Goal: Task Accomplishment & Management: Manage account settings

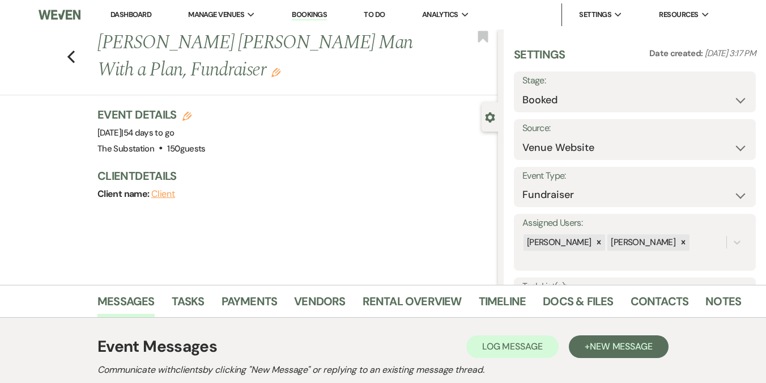
select select "5"
select select "20"
click at [569, 299] on link "Docs & Files" at bounding box center [578, 304] width 70 height 25
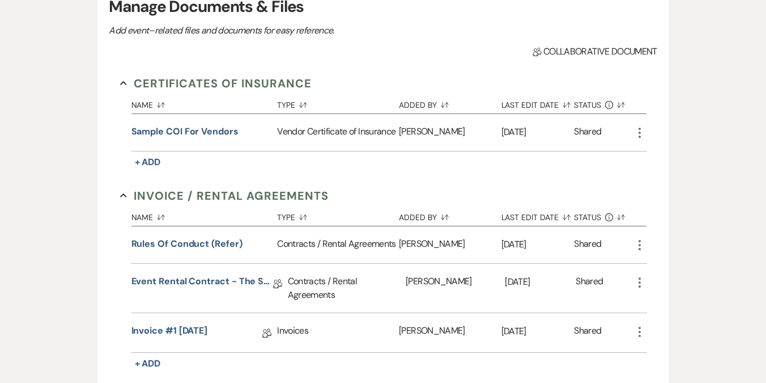
scroll to position [364, 0]
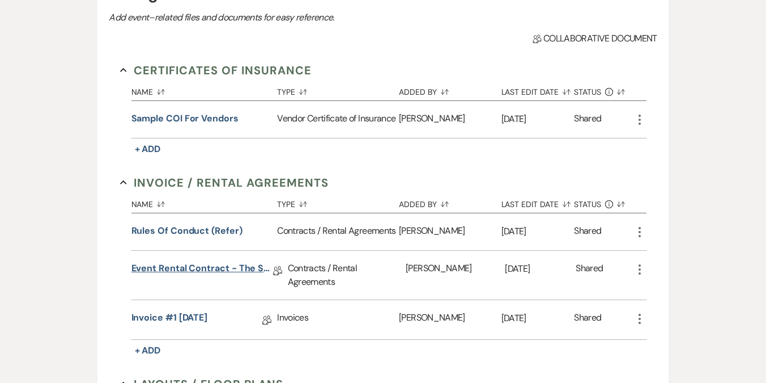
click at [198, 269] on link "Event Rental Contract - The Substation, Main Level (2025)" at bounding box center [203, 270] width 142 height 18
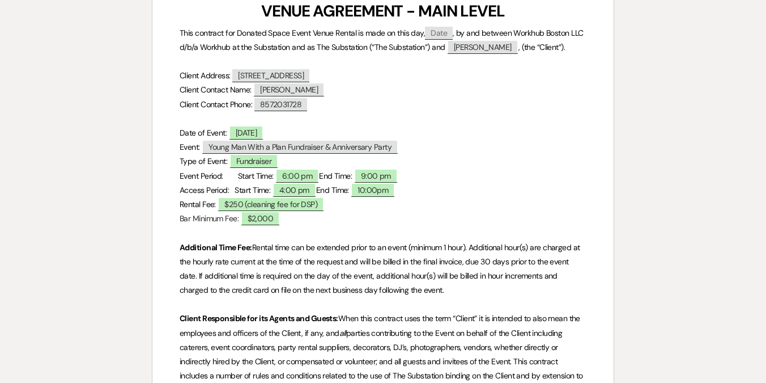
scroll to position [272, 0]
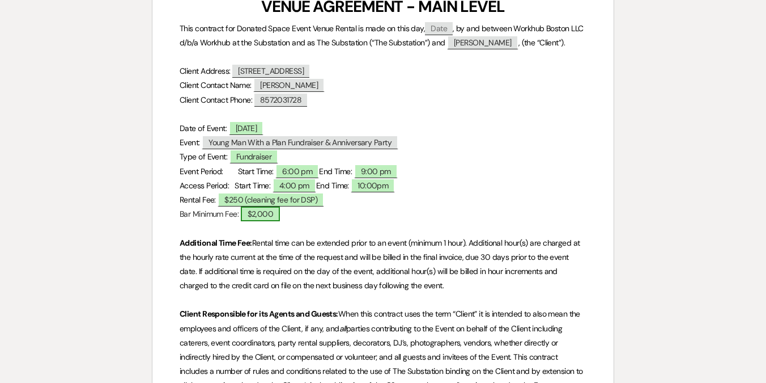
click at [264, 210] on span "$2,000" at bounding box center [261, 213] width 40 height 15
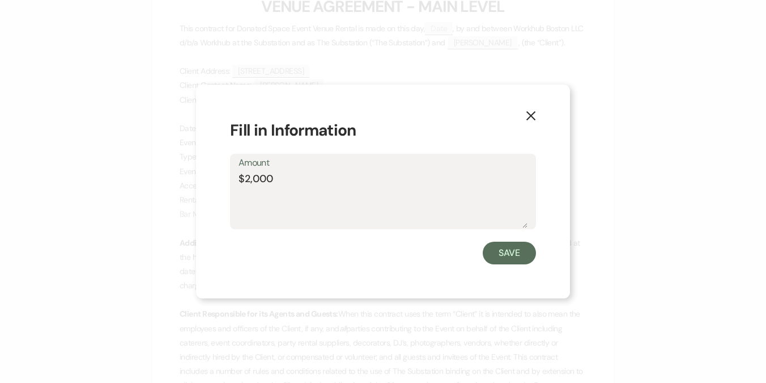
drag, startPoint x: 289, startPoint y: 175, endPoint x: 204, endPoint y: 175, distance: 84.5
click at [204, 175] on div "X Fill in Information Amount $2,000 Save" at bounding box center [383, 191] width 374 height 214
type textarea "to be determined and agreed upon"
click at [506, 258] on button "Save" at bounding box center [509, 252] width 53 height 23
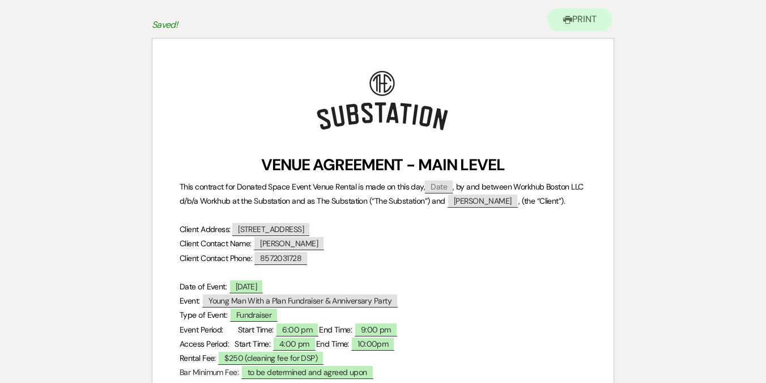
scroll to position [0, 0]
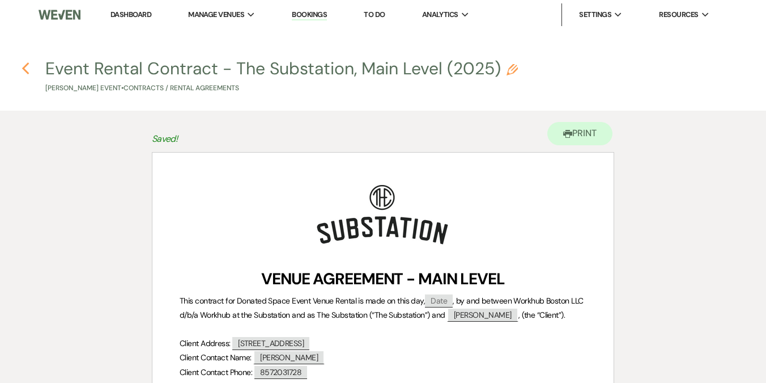
click at [26, 68] on icon "Previous" at bounding box center [26, 69] width 9 height 14
select select "5"
select select "20"
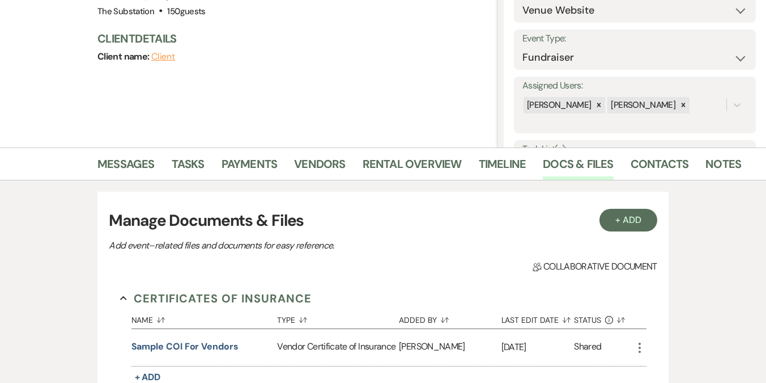
scroll to position [53, 0]
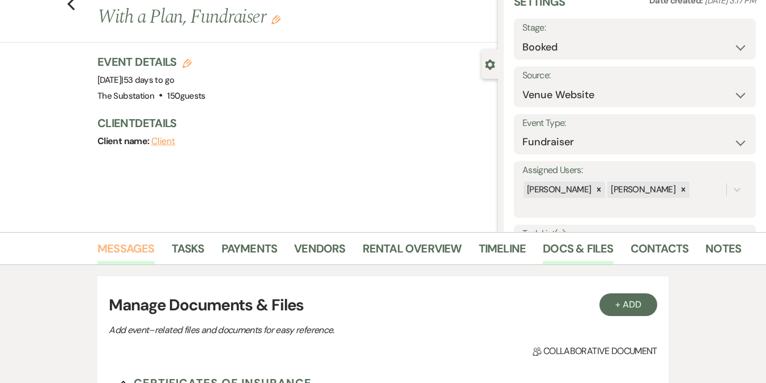
click at [125, 248] on link "Messages" at bounding box center [126, 251] width 57 height 25
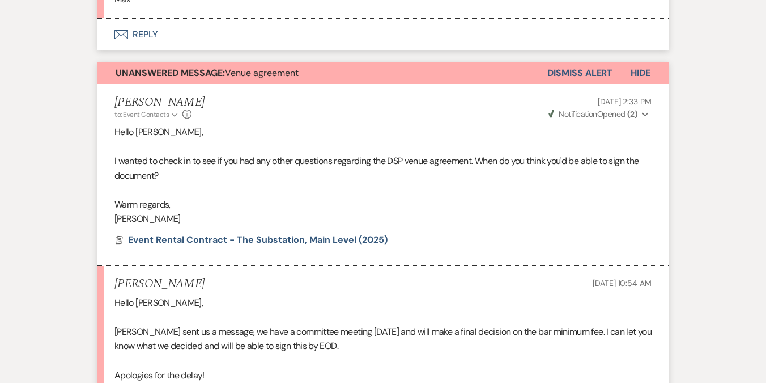
scroll to position [4143, 0]
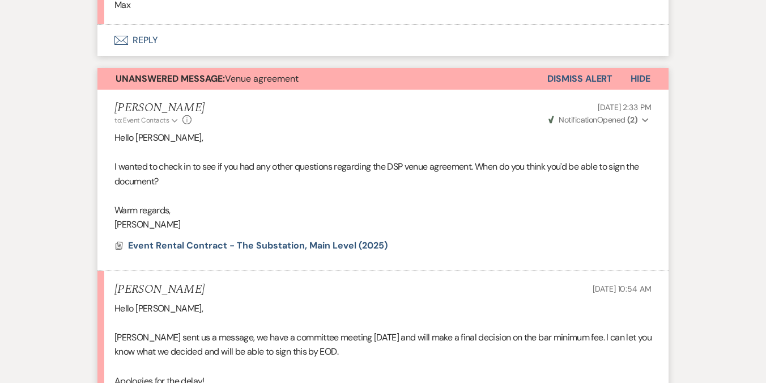
click at [588, 90] on button "Dismiss Alert" at bounding box center [580, 79] width 65 height 22
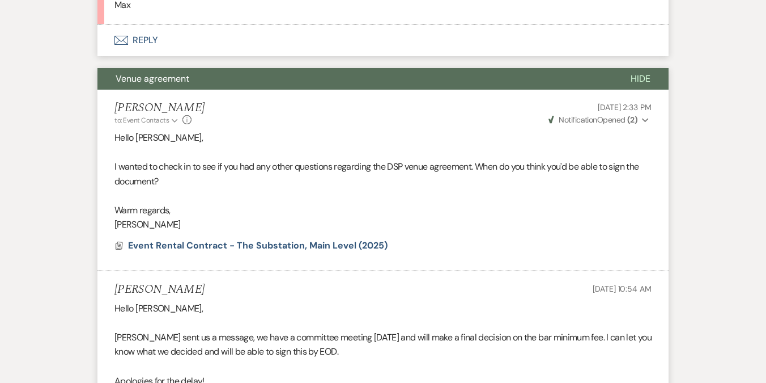
click at [138, 52] on button "Envelope Reply" at bounding box center [383, 40] width 571 height 32
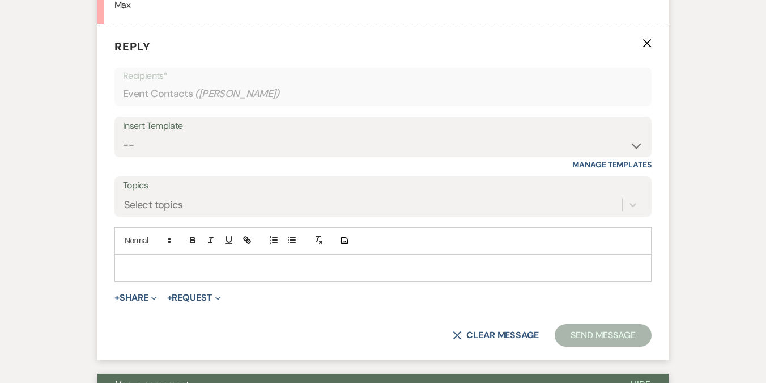
scroll to position [4157, 0]
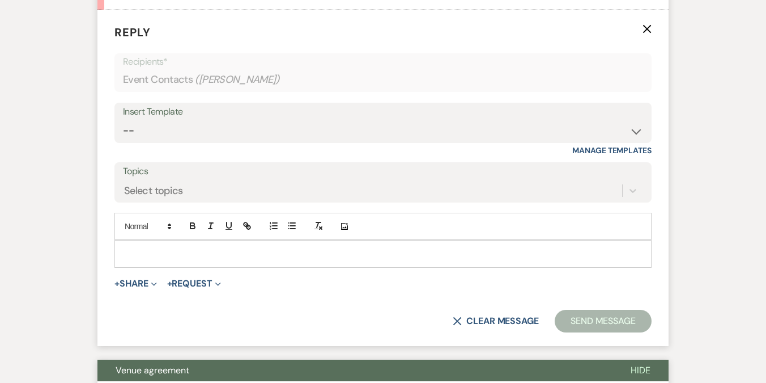
click at [162, 260] on p at bounding box center [383, 253] width 519 height 12
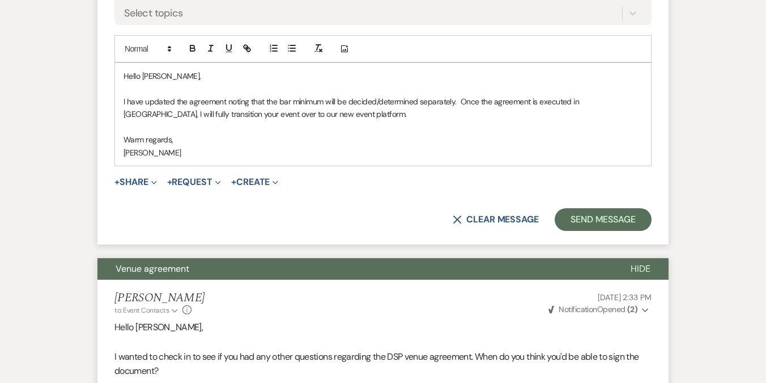
scroll to position [4397, 0]
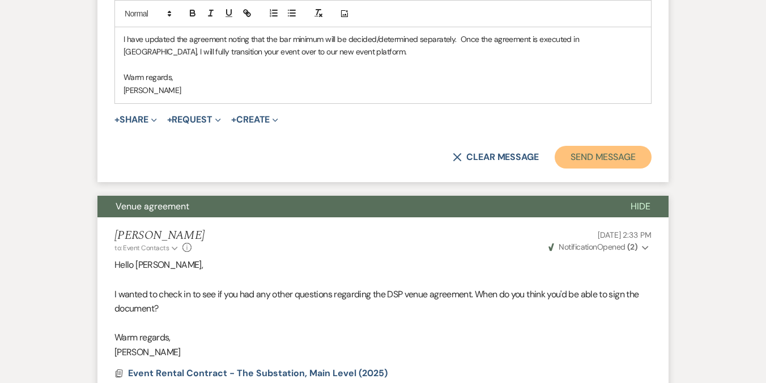
click at [582, 168] on button "Send Message" at bounding box center [603, 157] width 97 height 23
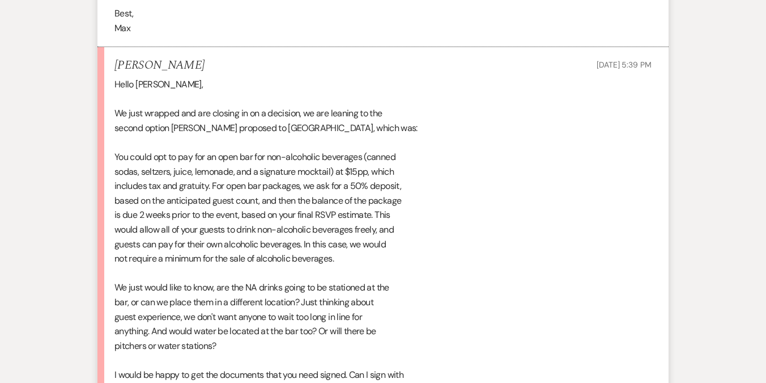
scroll to position [0, 0]
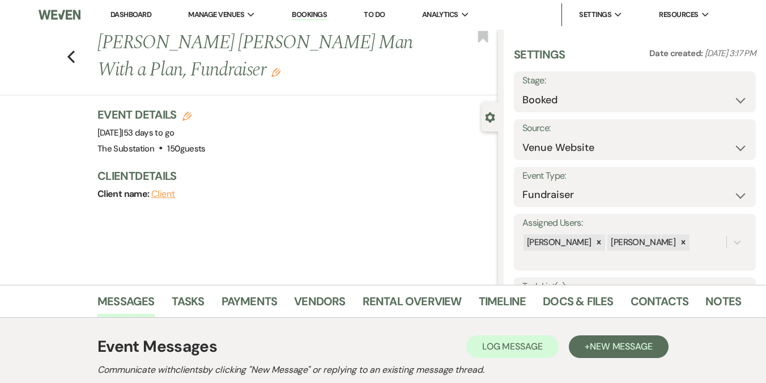
click at [137, 16] on link "Dashboard" at bounding box center [131, 15] width 41 height 10
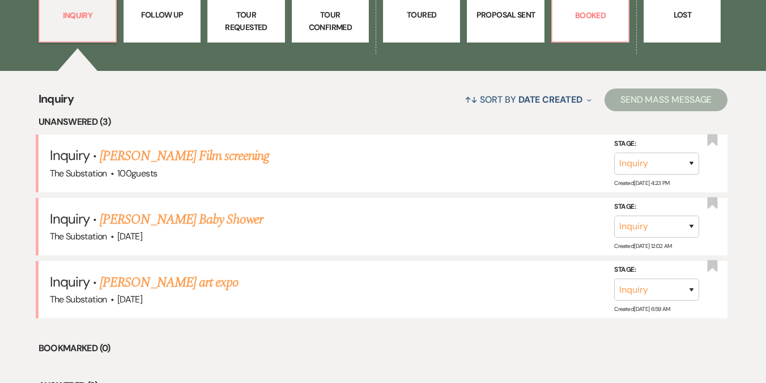
scroll to position [375, 0]
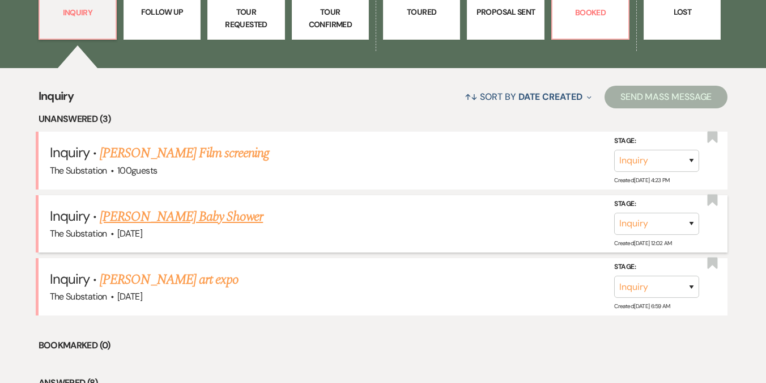
click at [177, 217] on link "Bernard Bennett's Baby Shower" at bounding box center [181, 216] width 163 height 20
select select "5"
select select "3"
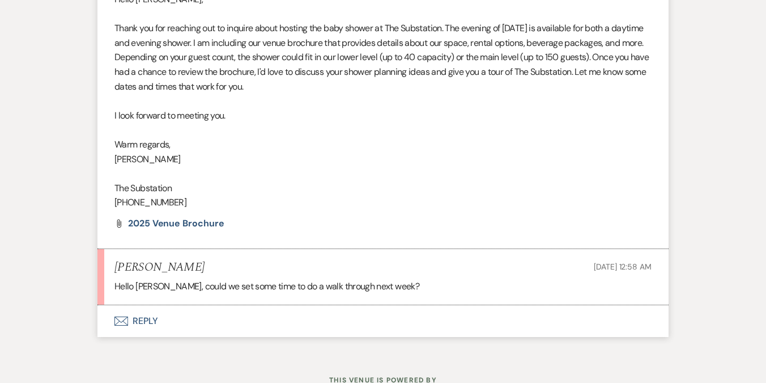
scroll to position [765, 0]
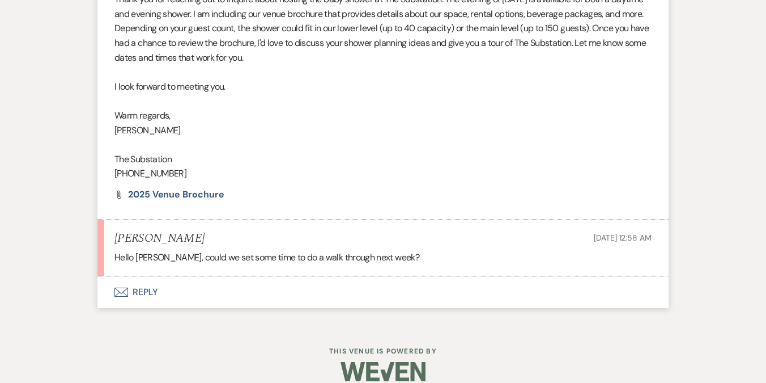
click at [151, 279] on button "Envelope Reply" at bounding box center [383, 292] width 571 height 32
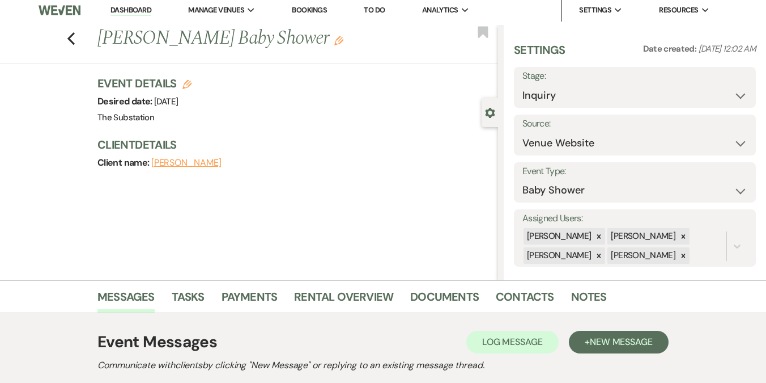
scroll to position [0, 0]
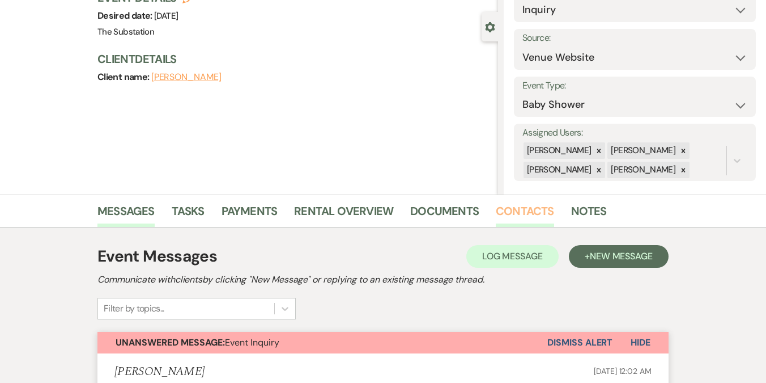
click at [516, 212] on link "Contacts" at bounding box center [525, 214] width 58 height 25
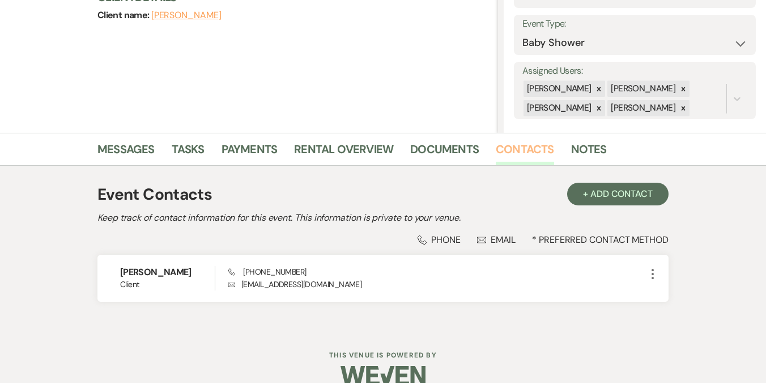
scroll to position [171, 0]
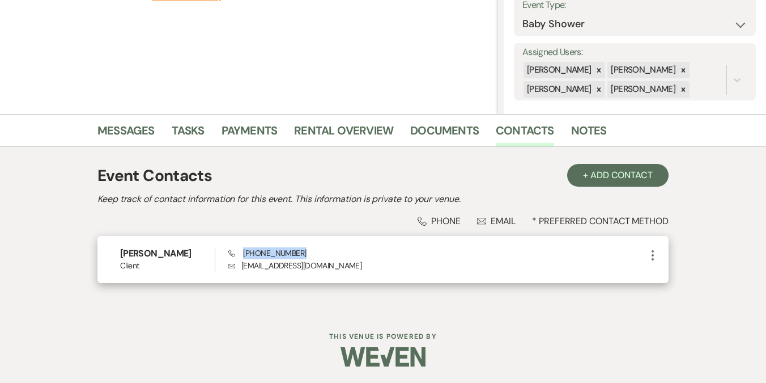
drag, startPoint x: 243, startPoint y: 252, endPoint x: 317, endPoint y: 253, distance: 74.3
click at [317, 253] on div "Phone (617) 230-9949 Envelope bbennett007@gmail.com" at bounding box center [437, 259] width 418 height 24
copy span "(617) 230-9949"
drag, startPoint x: 242, startPoint y: 265, endPoint x: 333, endPoint y: 268, distance: 91.3
click at [333, 268] on p "Envelope bbennett007@gmail.com" at bounding box center [437, 265] width 418 height 12
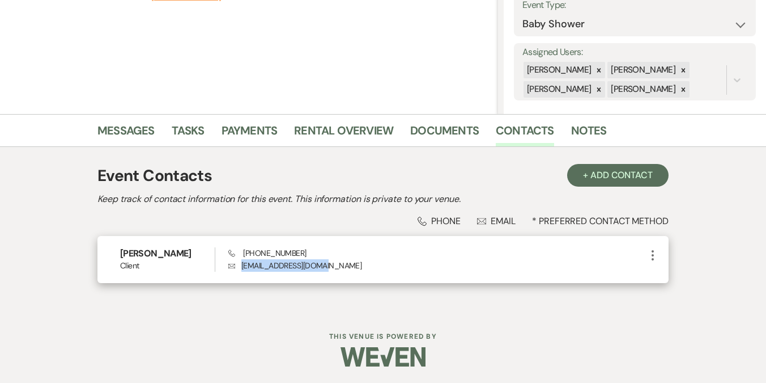
copy p "bbennett007@gmail.com"
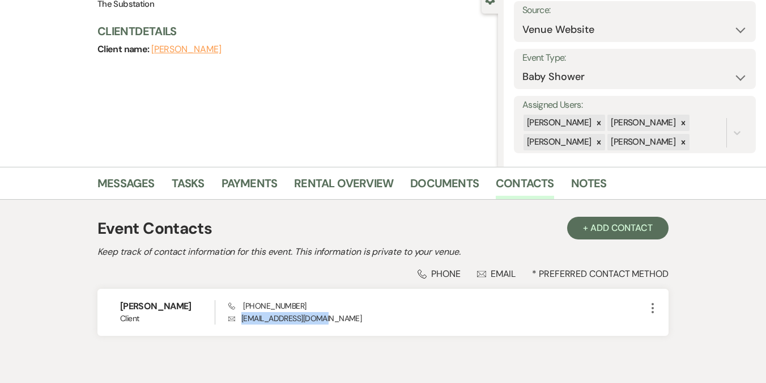
scroll to position [120, 0]
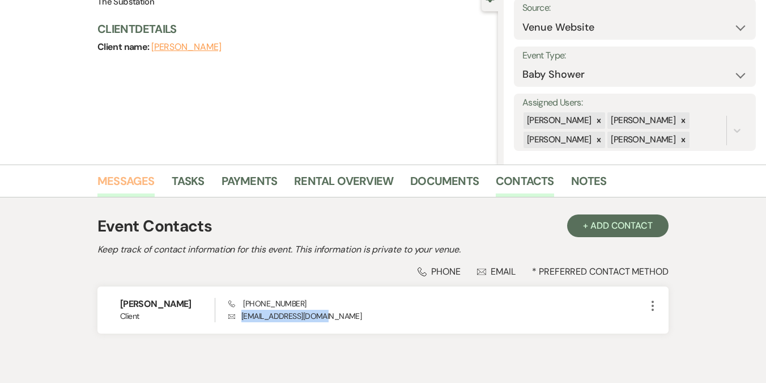
click at [143, 185] on link "Messages" at bounding box center [126, 184] width 57 height 25
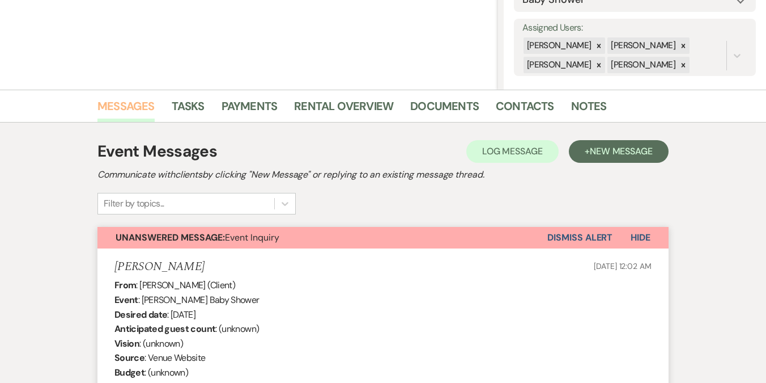
scroll to position [197, 0]
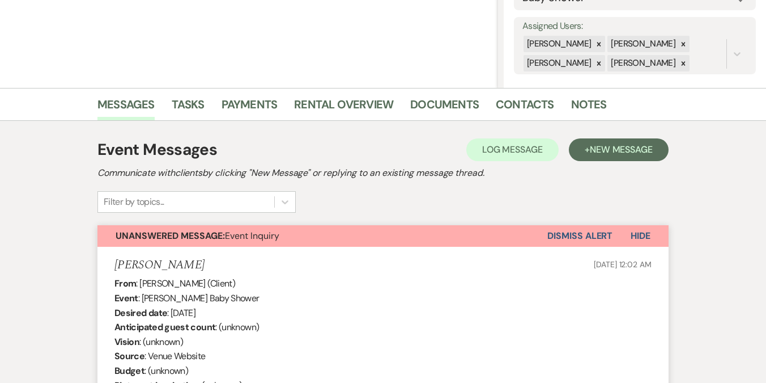
click at [568, 243] on button "Dismiss Alert" at bounding box center [580, 236] width 65 height 22
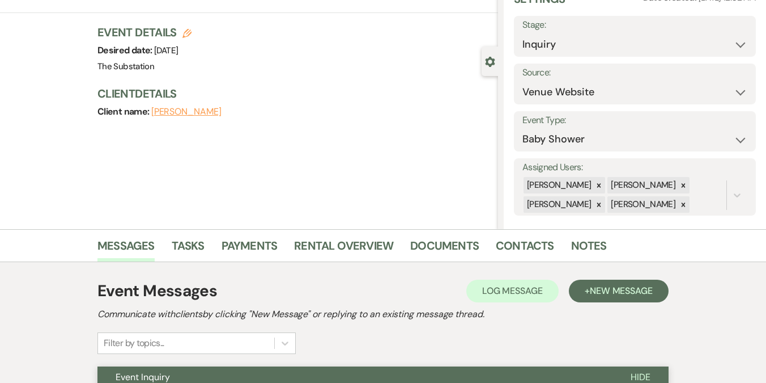
scroll to position [0, 0]
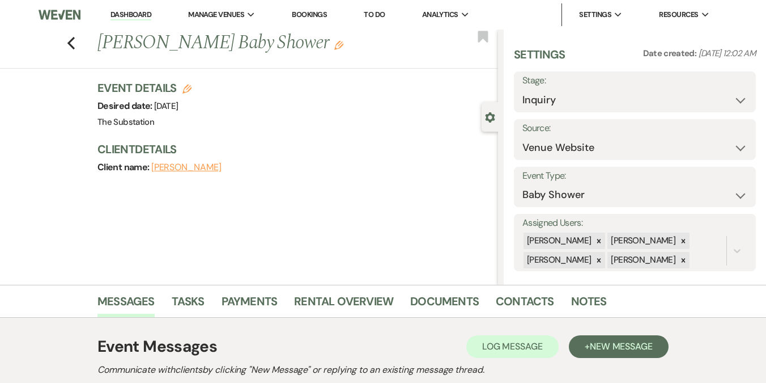
click at [334, 45] on use "button" at bounding box center [338, 45] width 9 height 9
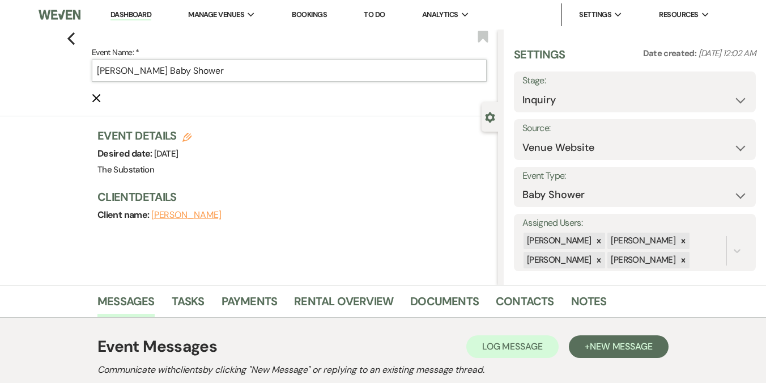
click at [95, 70] on input "Bernard Bennett's Baby Shower" at bounding box center [289, 71] width 395 height 22
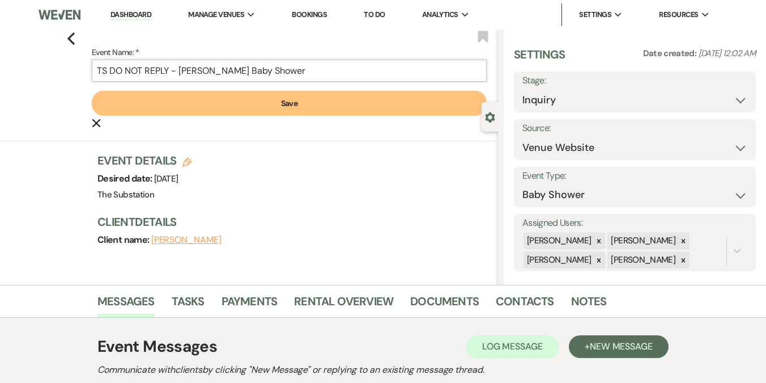
type input "TS DO NOT REPLY - Bernard Bennett's Baby Shower"
click at [244, 100] on button "Save" at bounding box center [289, 103] width 395 height 25
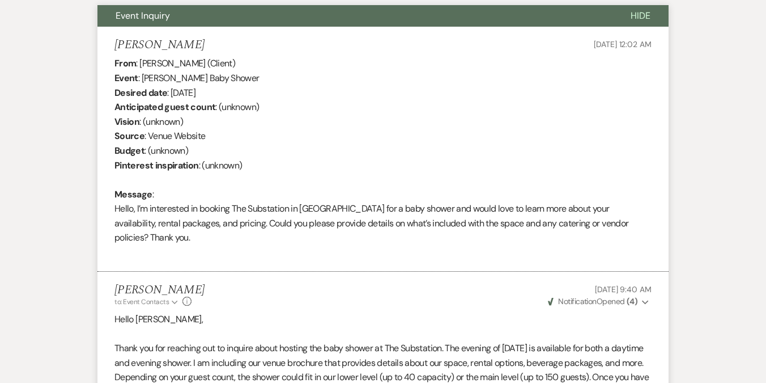
scroll to position [433, 0]
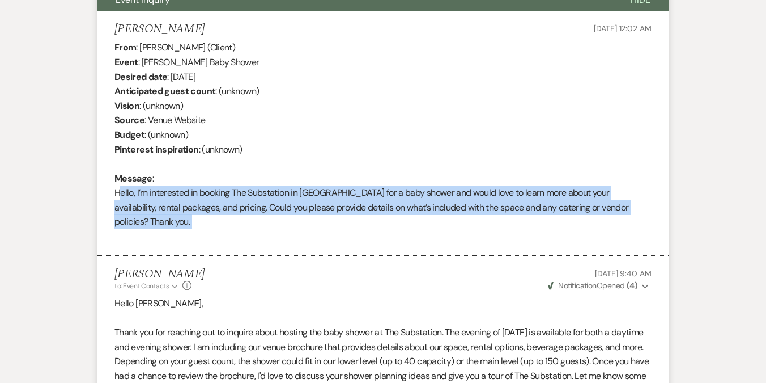
drag, startPoint x: 113, startPoint y: 189, endPoint x: 179, endPoint y: 239, distance: 82.1
click at [179, 239] on li "Bernard Bennett Sep 11, 2025, 12:02 AM From : Bernard Bennett (Client) Event : …" at bounding box center [383, 133] width 571 height 245
copy div "Hello, I’m interested in booking The Substation in Roslindale for a baby shower…"
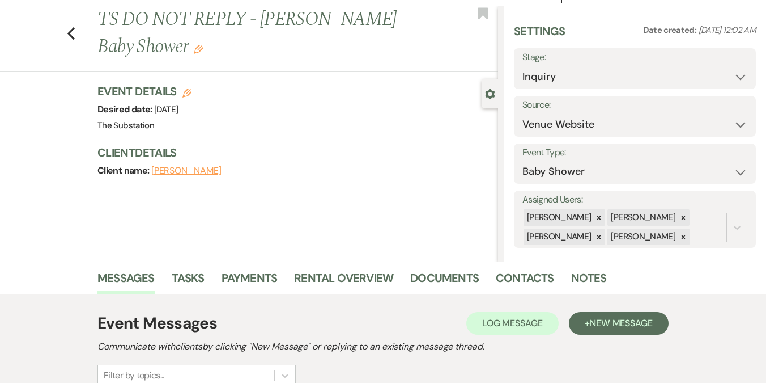
scroll to position [0, 0]
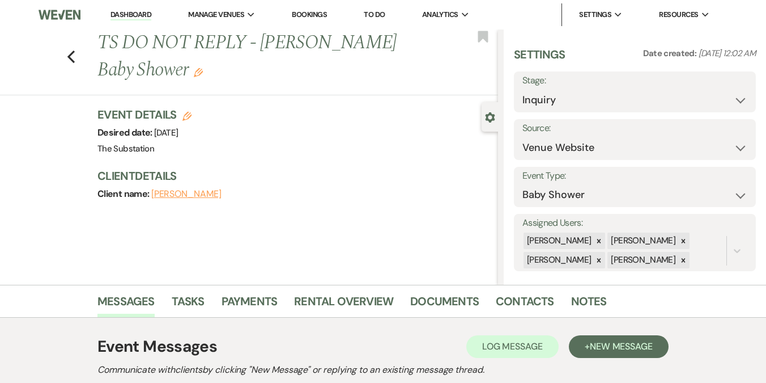
click at [124, 16] on link "Dashboard" at bounding box center [131, 15] width 41 height 11
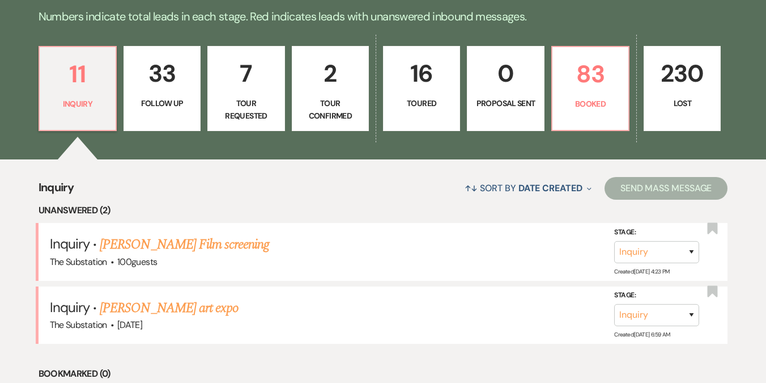
scroll to position [286, 0]
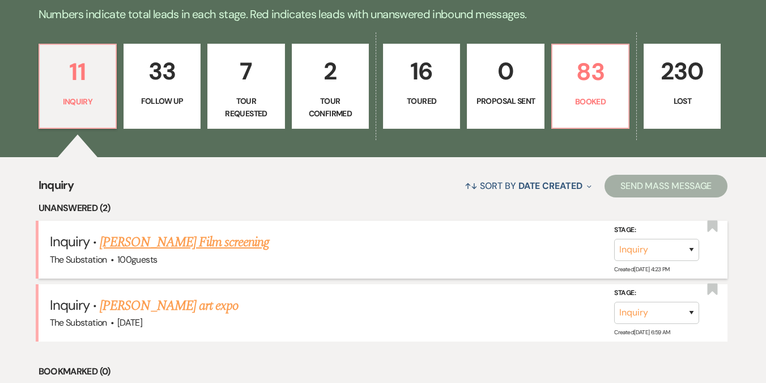
click at [153, 247] on link "KC Craig's Film screening" at bounding box center [184, 242] width 169 height 20
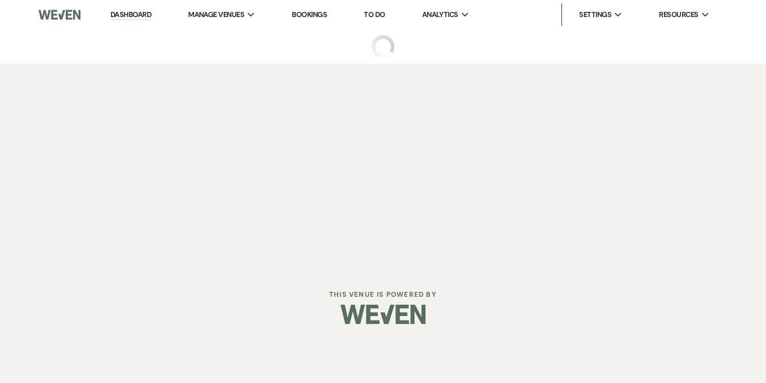
select select "5"
select select "13"
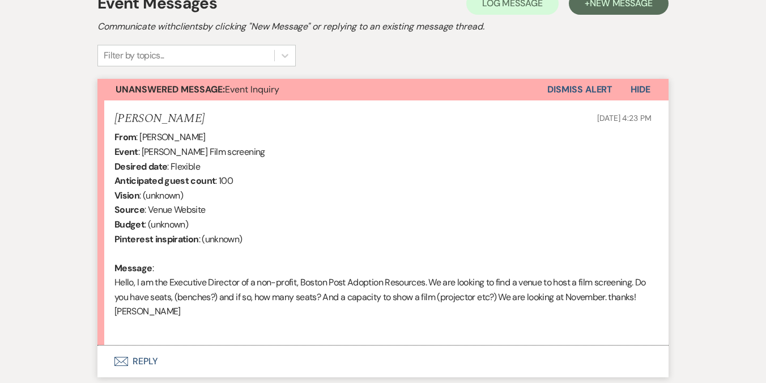
scroll to position [368, 0]
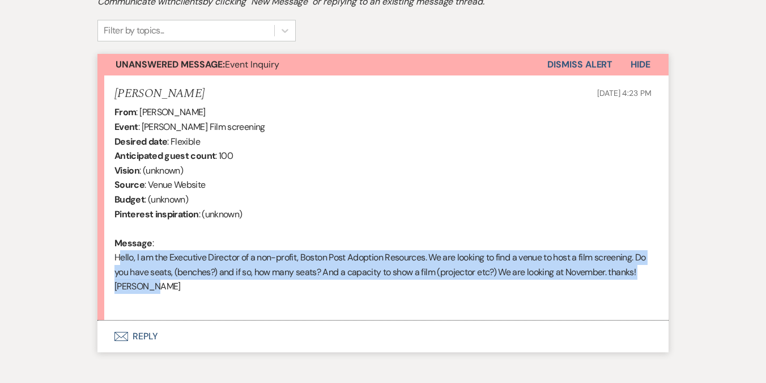
drag, startPoint x: 194, startPoint y: 287, endPoint x: 113, endPoint y: 257, distance: 87.2
click at [113, 257] on li "KC Craig Sep 18, 2025, 4:23 PM From : KC Craig Event : KC Craig's Film screenin…" at bounding box center [383, 197] width 571 height 245
copy div "Hello, I am the Executive Director of a non-profit, Boston Post Adoption Resour…"
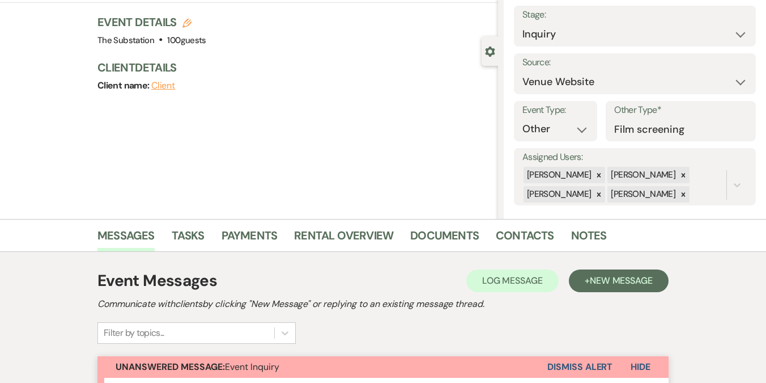
scroll to position [0, 0]
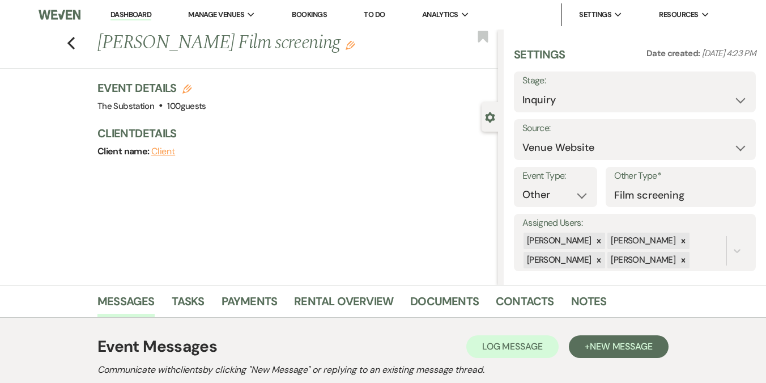
click at [346, 48] on use "button" at bounding box center [350, 45] width 9 height 9
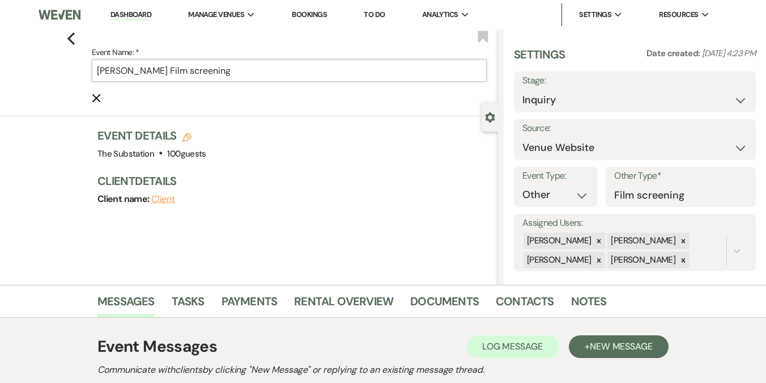
click at [99, 73] on input "KC Craig's Film screening" at bounding box center [289, 71] width 395 height 22
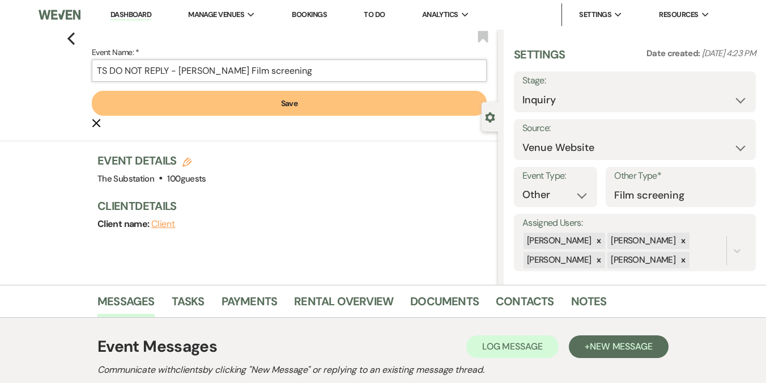
type input "TS DO NOT REPLY - KC Craig's Film screening"
click at [264, 103] on button "Save" at bounding box center [289, 103] width 395 height 25
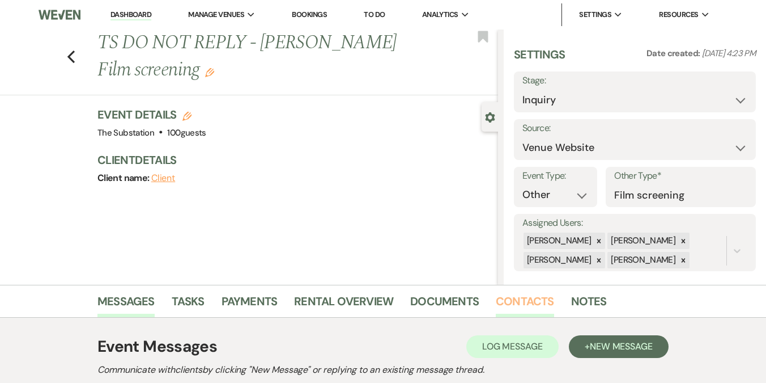
click at [524, 299] on link "Contacts" at bounding box center [525, 304] width 58 height 25
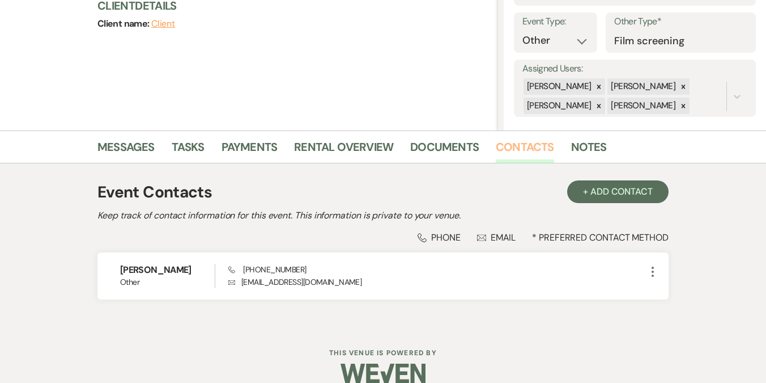
scroll to position [171, 0]
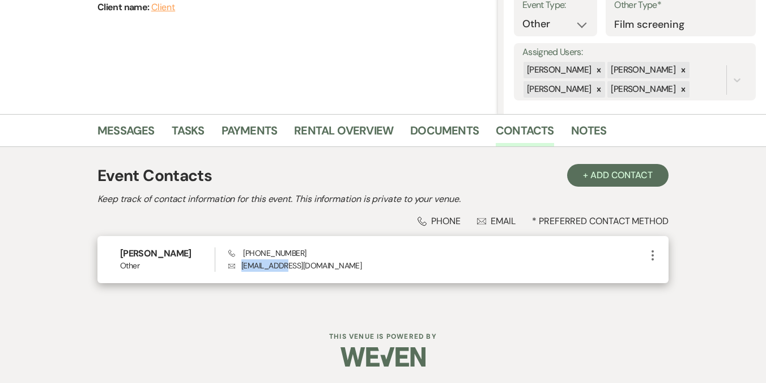
drag, startPoint x: 241, startPoint y: 266, endPoint x: 320, endPoint y: 265, distance: 78.8
click at [320, 265] on p "Envelope kc@bpar.org" at bounding box center [437, 265] width 418 height 12
copy p "kc@bpar.org"
drag, startPoint x: 244, startPoint y: 249, endPoint x: 324, endPoint y: 254, distance: 80.6
click at [324, 254] on div "Phone (617) 329-1195 Envelope kc@bpar.org" at bounding box center [437, 259] width 418 height 24
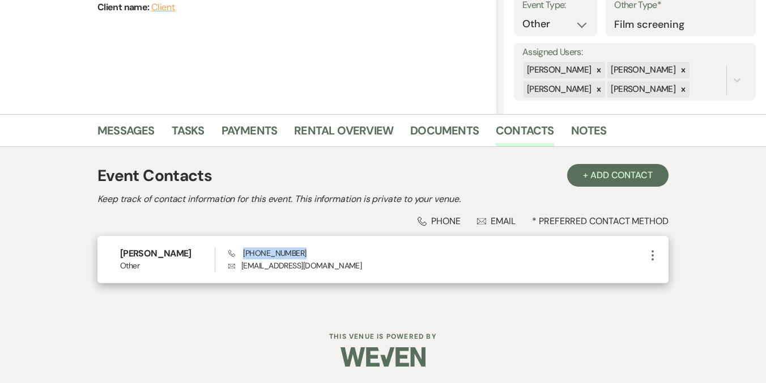
copy span "(617) 329-1195"
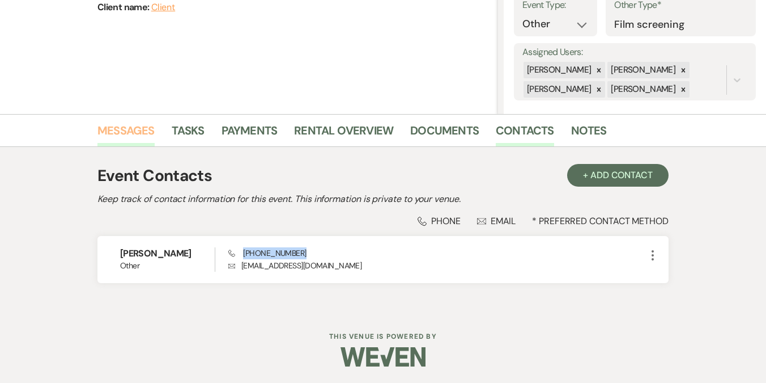
click at [130, 131] on link "Messages" at bounding box center [126, 133] width 57 height 25
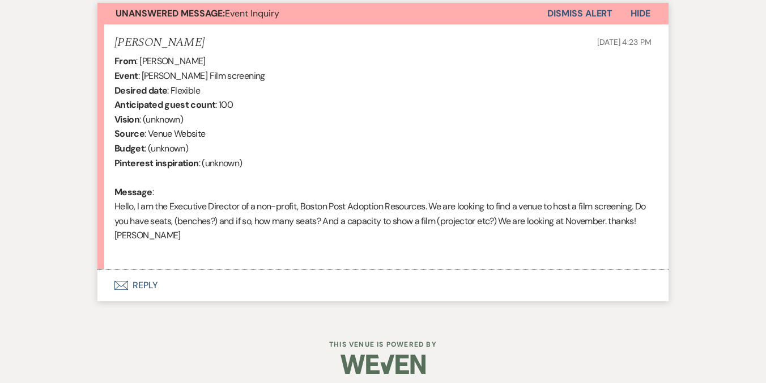
scroll to position [418, 0]
click at [576, 14] on button "Dismiss Alert" at bounding box center [580, 14] width 65 height 22
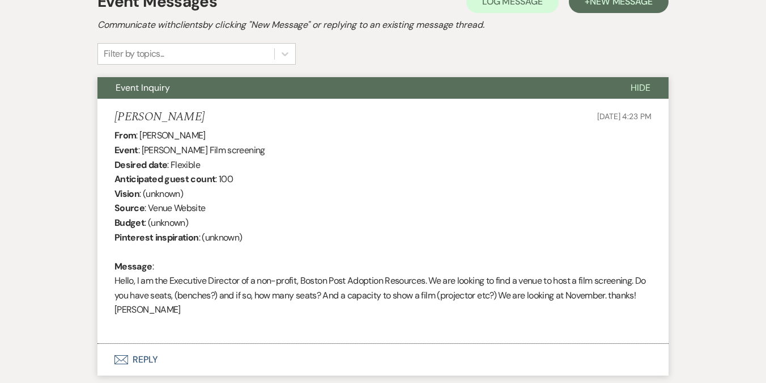
scroll to position [354, 0]
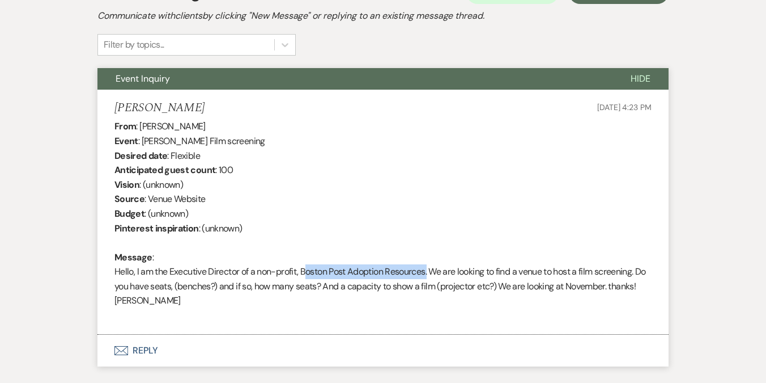
drag, startPoint x: 302, startPoint y: 271, endPoint x: 427, endPoint y: 270, distance: 124.7
click at [427, 270] on div "From : KC Craig Event : KC Craig's Film screening Desired date : Flexible Antic…" at bounding box center [383, 220] width 537 height 203
copy div "Boston Post Adoption Resources"
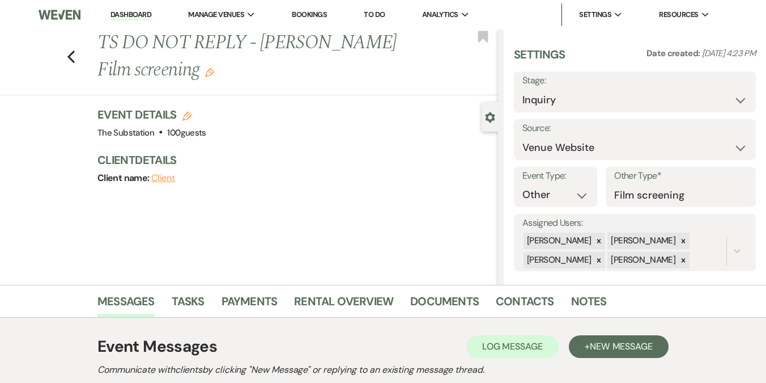
click at [133, 17] on link "Dashboard" at bounding box center [131, 15] width 41 height 11
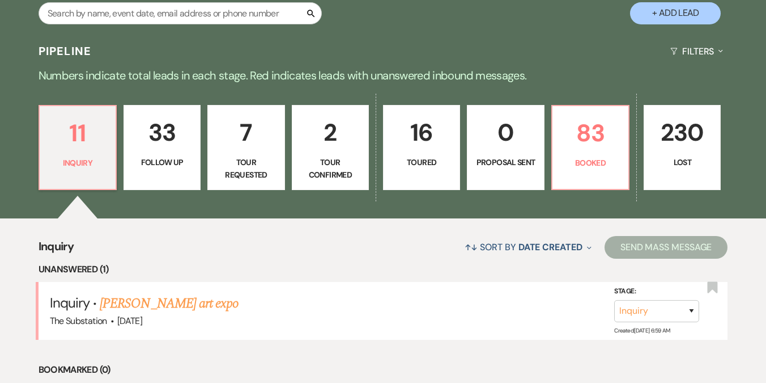
scroll to position [299, 0]
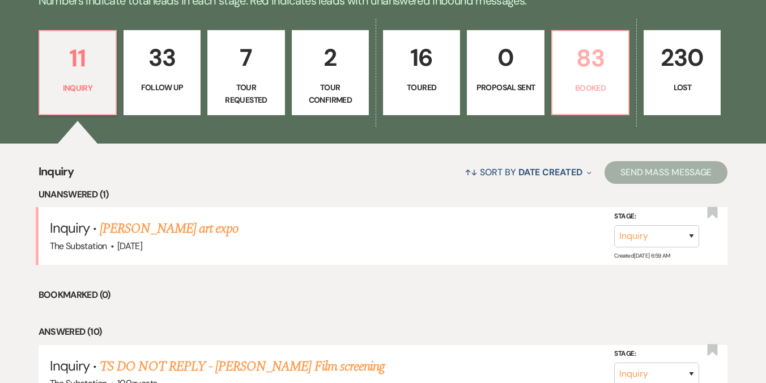
click at [586, 80] on link "83 Booked" at bounding box center [591, 72] width 78 height 85
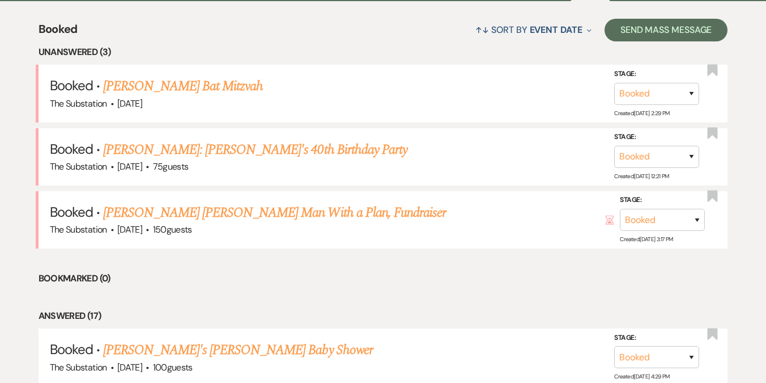
scroll to position [442, 0]
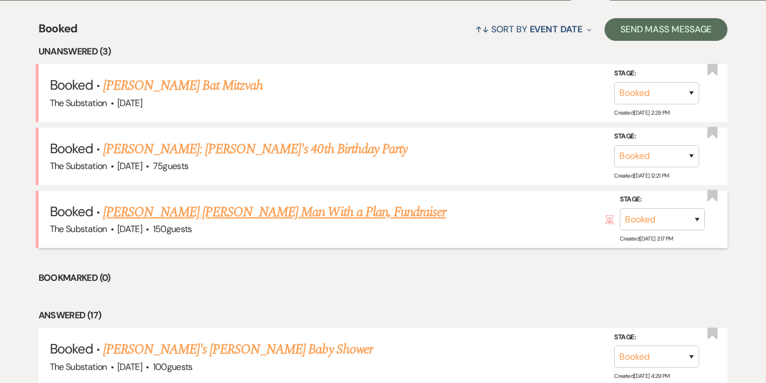
click at [256, 210] on link "Max Coren's Young Man With a Plan, Fundraiser" at bounding box center [274, 212] width 343 height 20
select select "5"
select select "20"
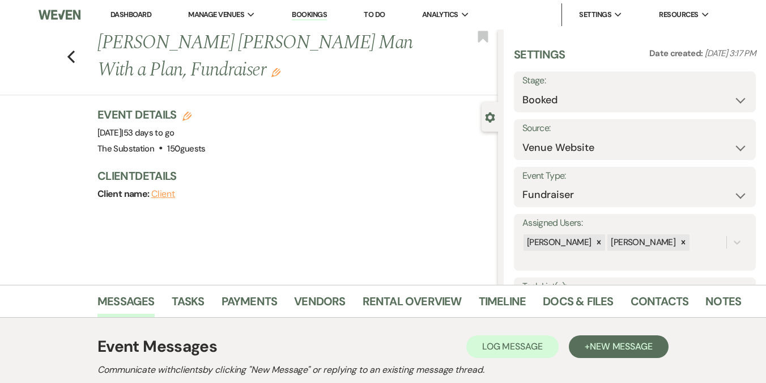
scroll to position [134, 0]
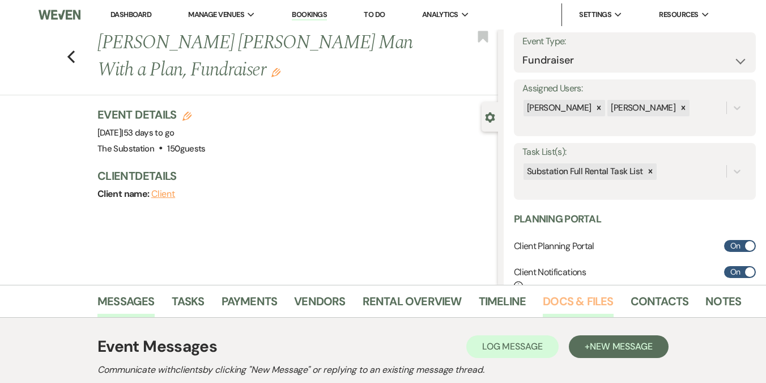
click at [556, 303] on link "Docs & Files" at bounding box center [578, 304] width 70 height 25
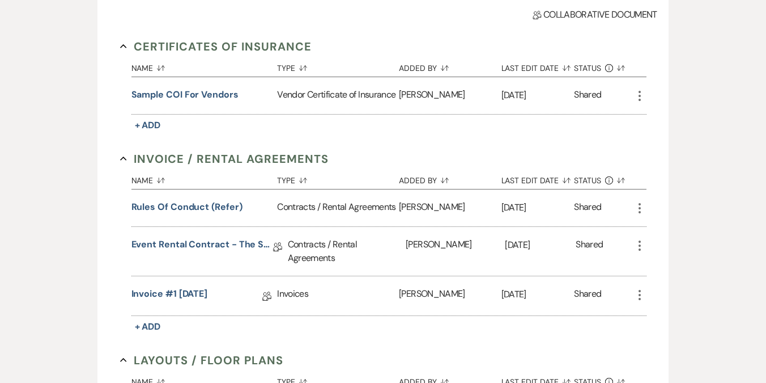
scroll to position [390, 0]
click at [641, 246] on icon "More" at bounding box center [640, 245] width 14 height 14
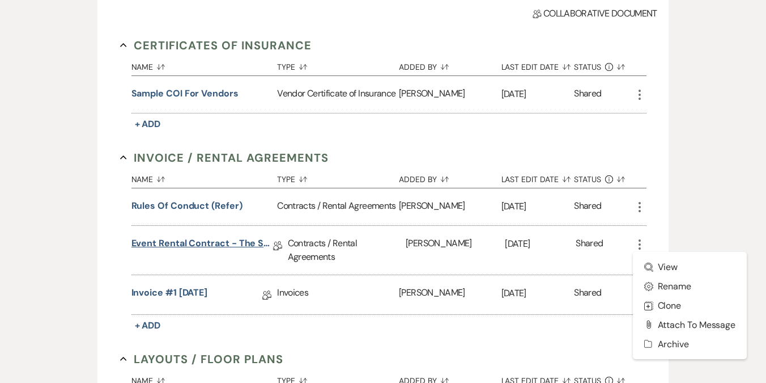
click at [187, 240] on link "Event Rental Contract - The Substation, Main Level (2025)" at bounding box center [203, 245] width 142 height 18
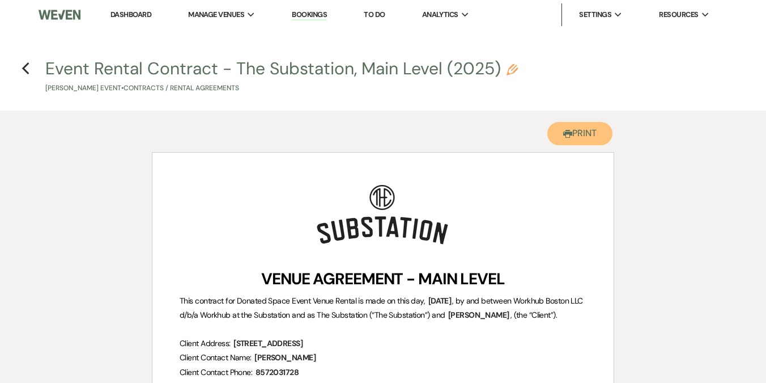
click at [585, 135] on button "Printer Print" at bounding box center [580, 133] width 65 height 23
click at [24, 66] on use "button" at bounding box center [25, 68] width 7 height 12
select select "5"
select select "20"
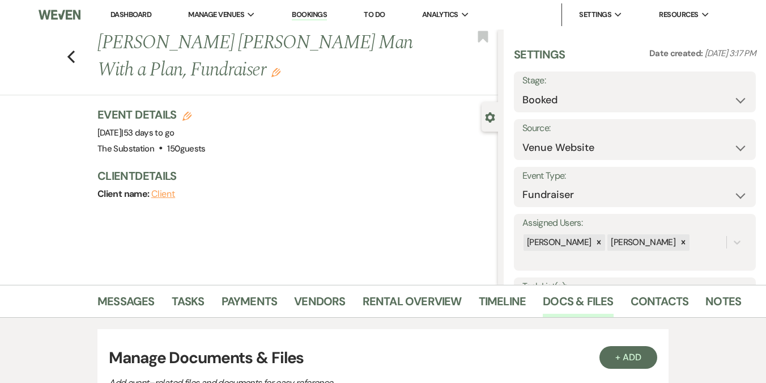
click at [111, 51] on h1 "Max Coren's Young Man With a Plan, Fundraiser Edit" at bounding box center [256, 56] width 316 height 54
click at [175, 74] on h1 "Max Coren's Young Man With a Plan, Fundraiser Edit" at bounding box center [256, 56] width 316 height 54
click at [272, 76] on icon "Edit" at bounding box center [276, 72] width 9 height 9
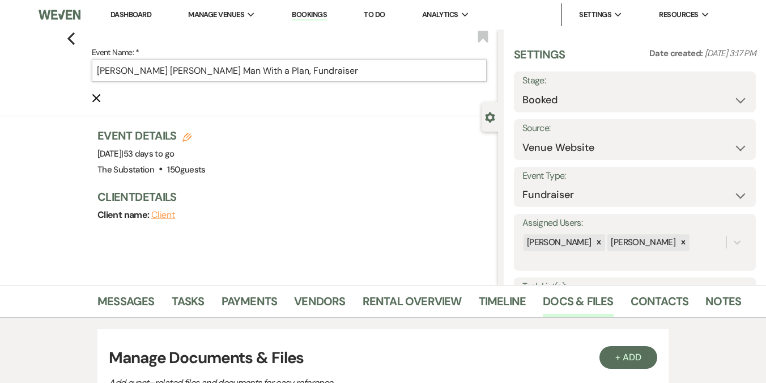
click at [100, 69] on input "Max Coren's Young Man With a Plan, Fundraiser" at bounding box center [289, 71] width 395 height 22
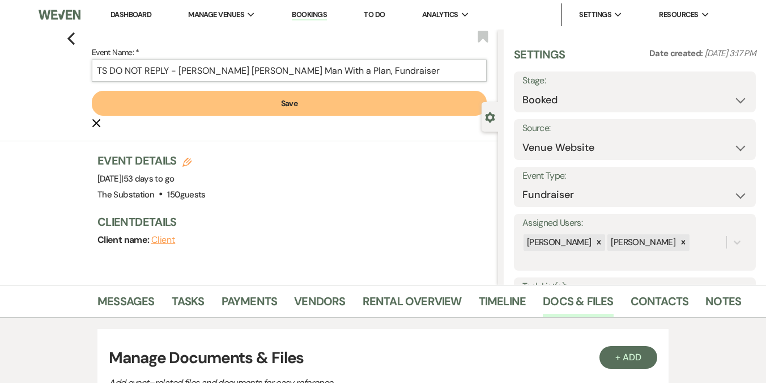
type input "TS DO NOT REPLY - Max Coren's Young Man With a Plan, Fundraiser"
click at [248, 100] on button "Save" at bounding box center [289, 103] width 395 height 25
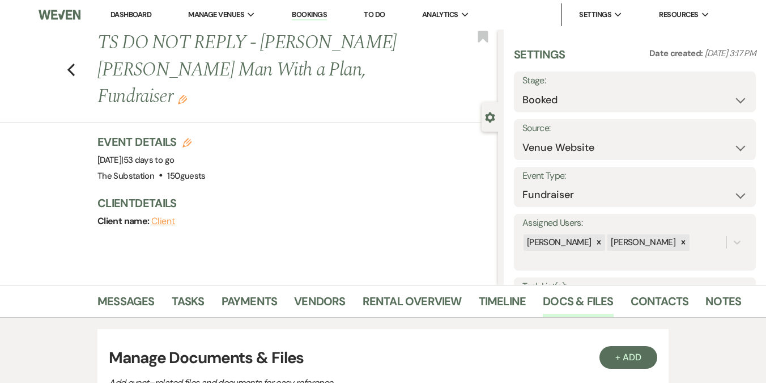
click at [140, 16] on link "Dashboard" at bounding box center [131, 15] width 41 height 10
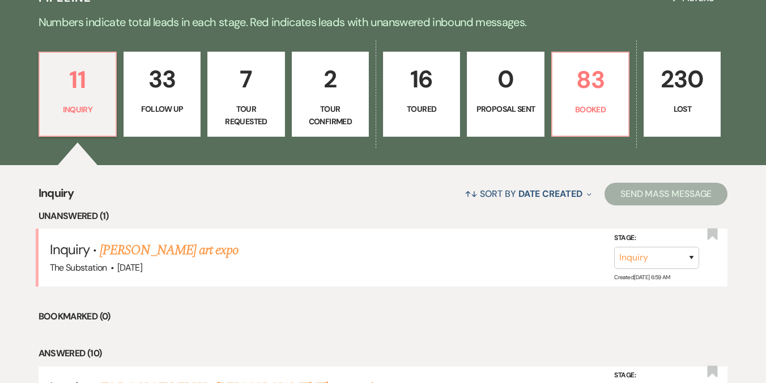
scroll to position [307, 0]
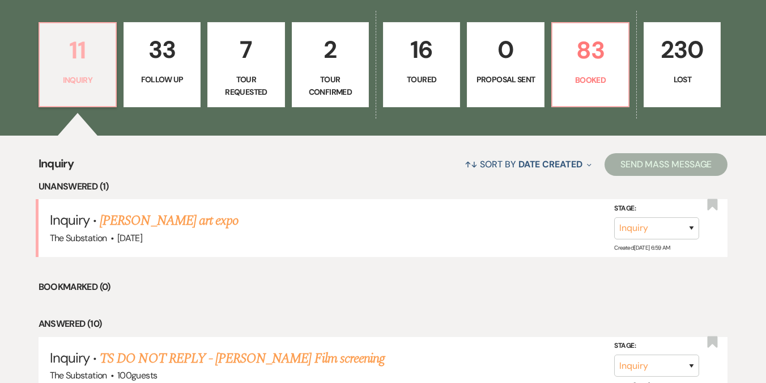
click at [107, 74] on p "Inquiry" at bounding box center [77, 80] width 62 height 12
click at [578, 56] on p "83" at bounding box center [590, 50] width 62 height 38
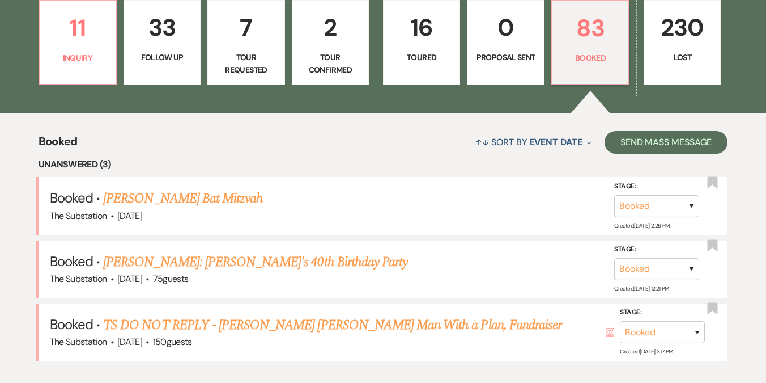
scroll to position [271, 0]
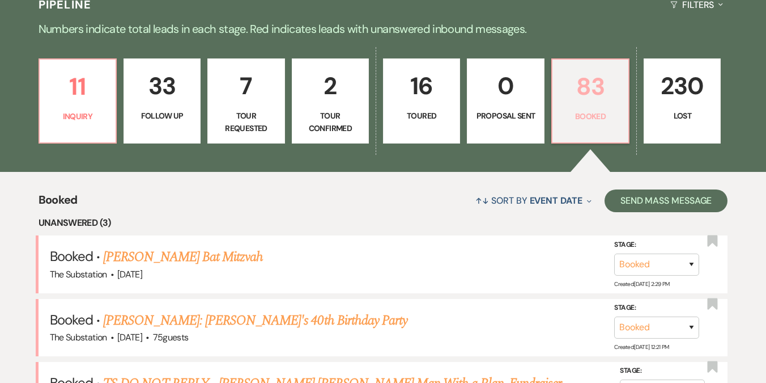
click at [602, 109] on link "83 Booked" at bounding box center [591, 100] width 78 height 85
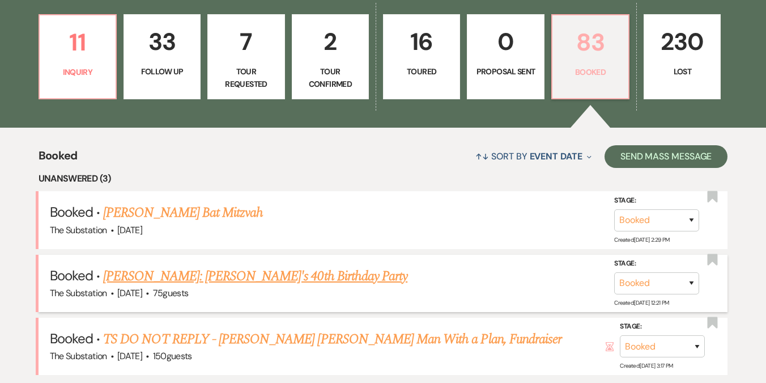
scroll to position [315, 0]
click at [89, 67] on p "Inquiry" at bounding box center [77, 72] width 62 height 12
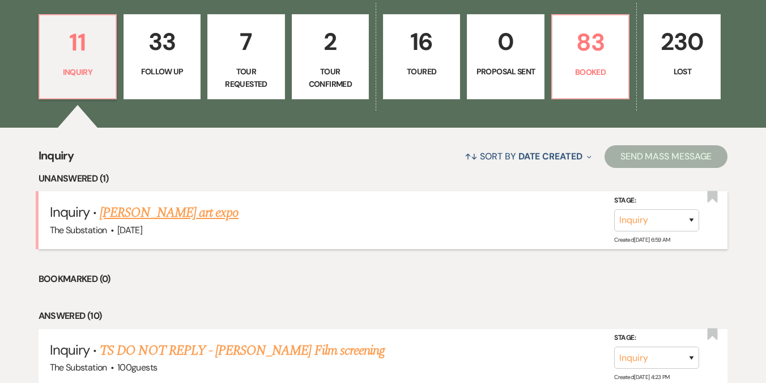
click at [167, 214] on link "Sue Stein's art expo" at bounding box center [169, 212] width 139 height 20
select select "5"
select select "13"
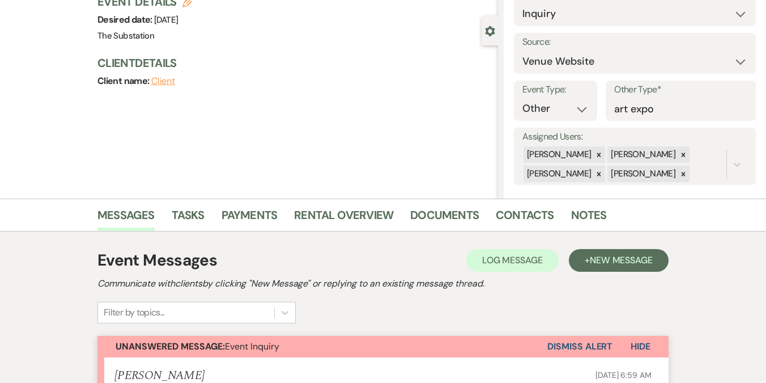
scroll to position [90, 0]
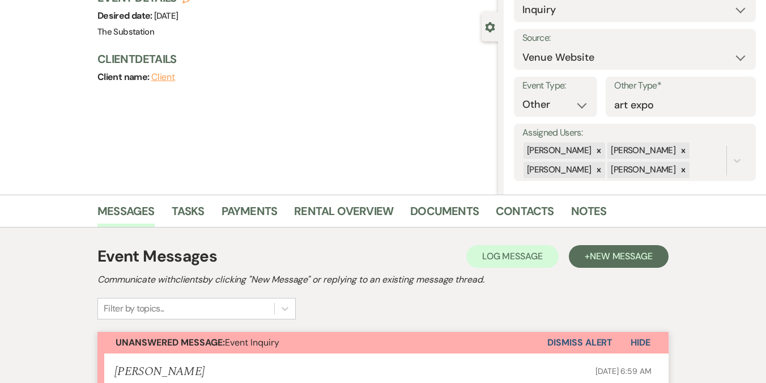
click at [580, 345] on button "Dismiss Alert" at bounding box center [580, 343] width 65 height 22
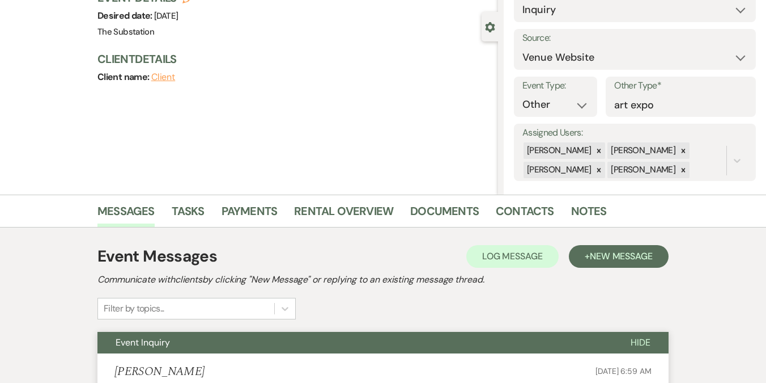
scroll to position [0, 0]
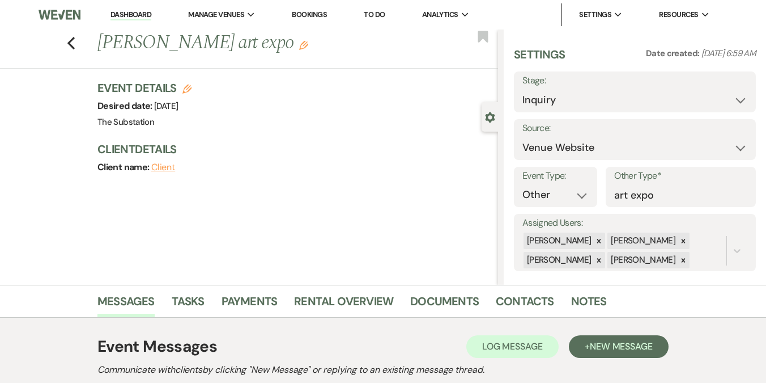
click at [138, 16] on link "Dashboard" at bounding box center [131, 15] width 41 height 11
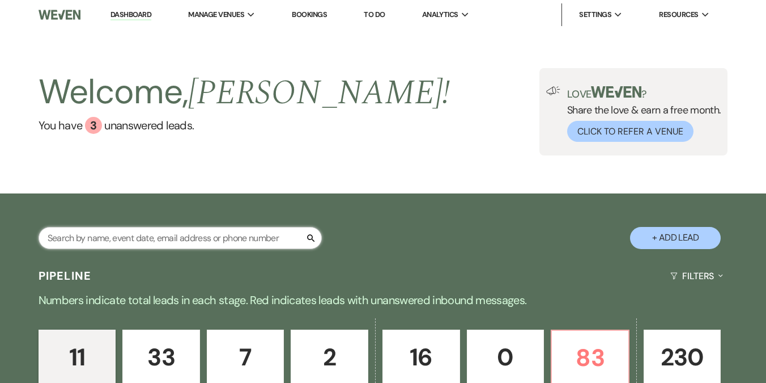
click at [151, 238] on input "text" at bounding box center [180, 238] width 283 height 22
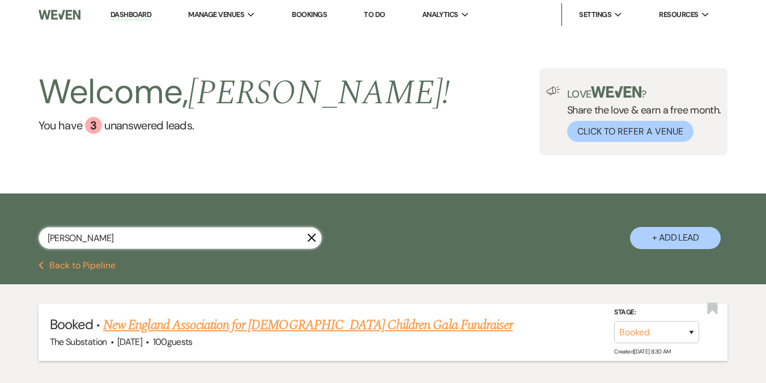
type input "natalia"
click at [192, 331] on link "New England Association for [DEMOGRAPHIC_DATA] Children Gala Fundraiser" at bounding box center [308, 325] width 410 height 20
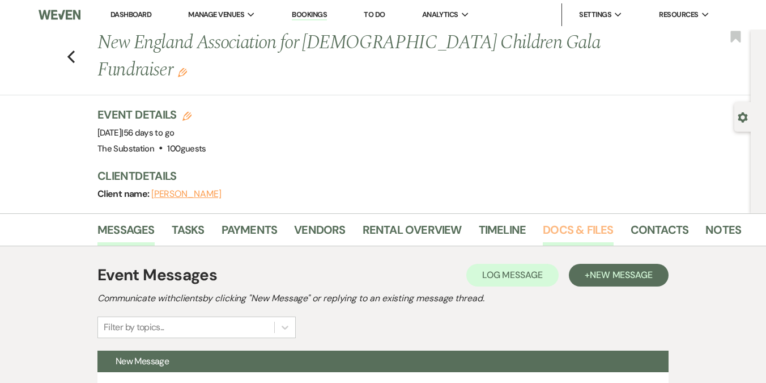
click at [561, 221] on link "Docs & Files" at bounding box center [578, 233] width 70 height 25
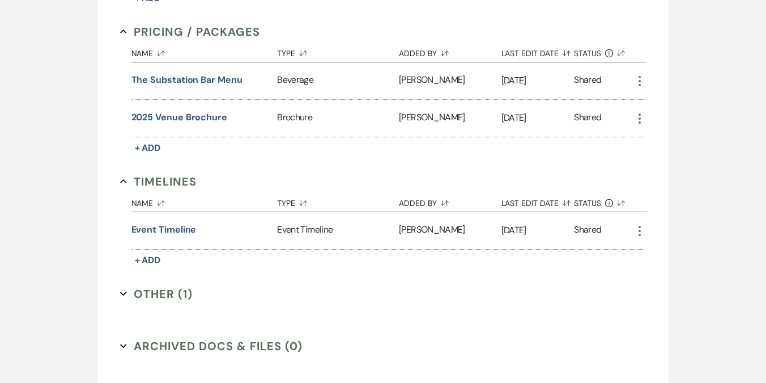
scroll to position [1096, 0]
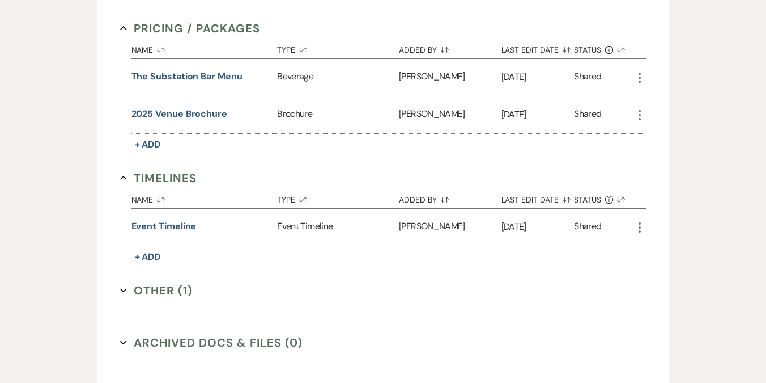
click at [161, 282] on button "Other (1) Expand" at bounding box center [156, 290] width 73 height 17
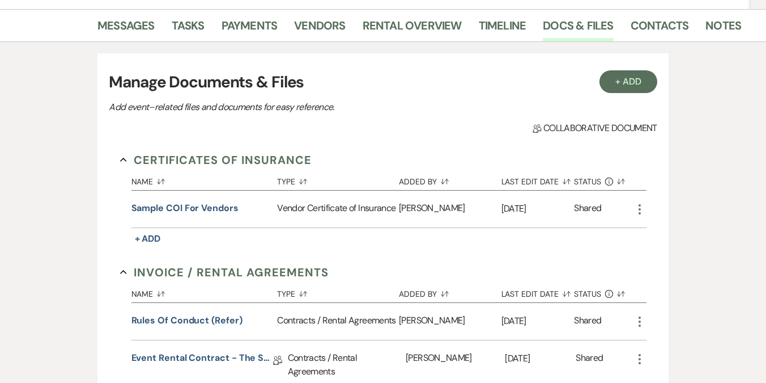
scroll to position [0, 0]
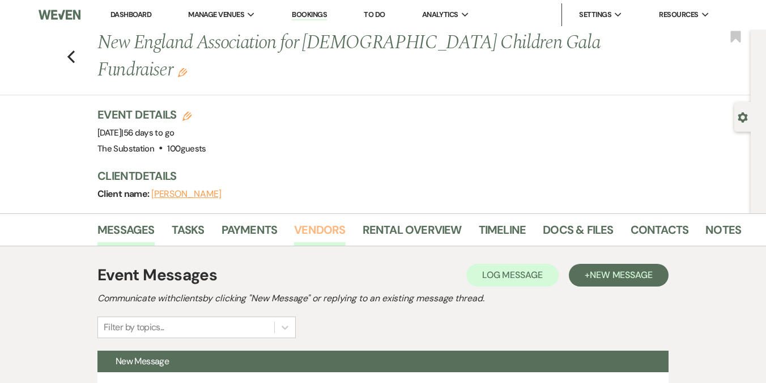
click at [327, 221] on link "Vendors" at bounding box center [319, 233] width 51 height 25
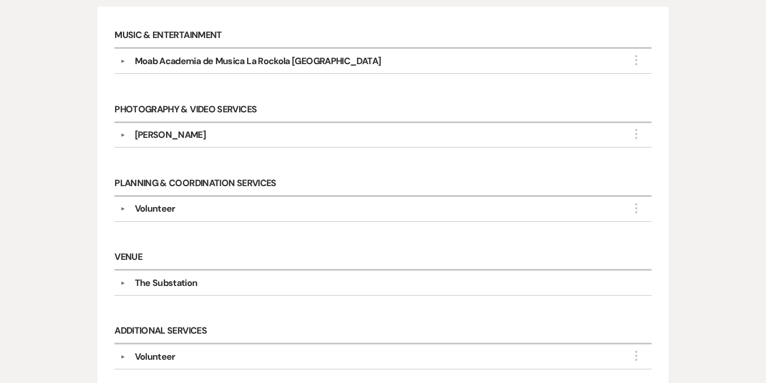
scroll to position [306, 0]
click at [160, 202] on div "Volunteer" at bounding box center [155, 209] width 41 height 14
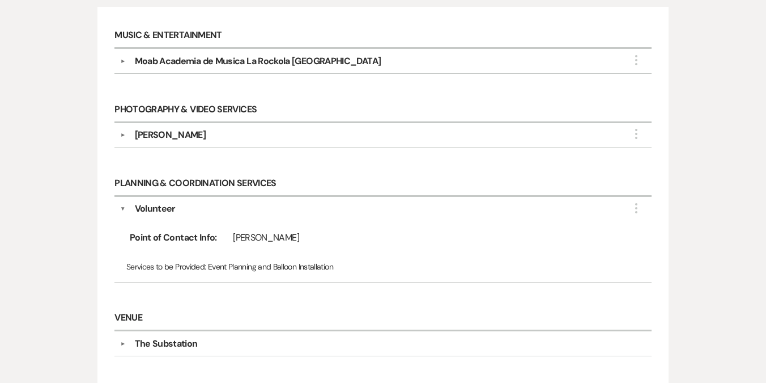
click at [175, 128] on div "[PERSON_NAME]" at bounding box center [170, 135] width 71 height 14
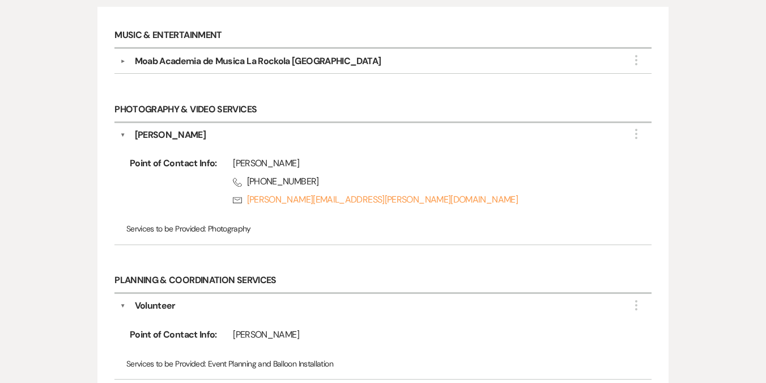
drag, startPoint x: 234, startPoint y: 133, endPoint x: 299, endPoint y: 132, distance: 65.2
click at [299, 156] on div "[PERSON_NAME]" at bounding box center [426, 163] width 387 height 14
copy div "[PERSON_NAME]"
drag, startPoint x: 247, startPoint y: 152, endPoint x: 354, endPoint y: 154, distance: 107.7
click at [354, 175] on span "Phone [PHONE_NUMBER]" at bounding box center [426, 182] width 387 height 14
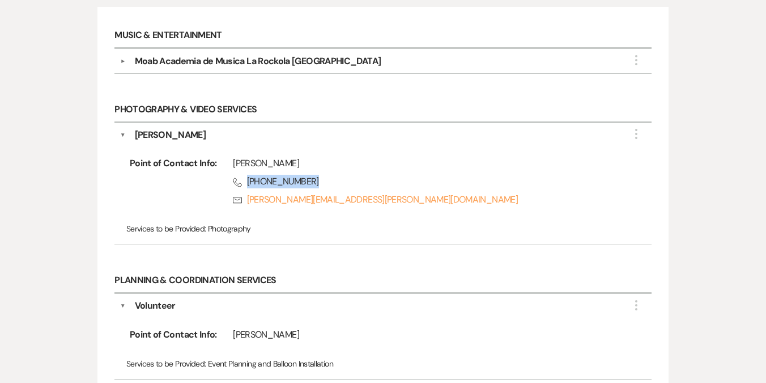
copy span "[PHONE_NUMBER]"
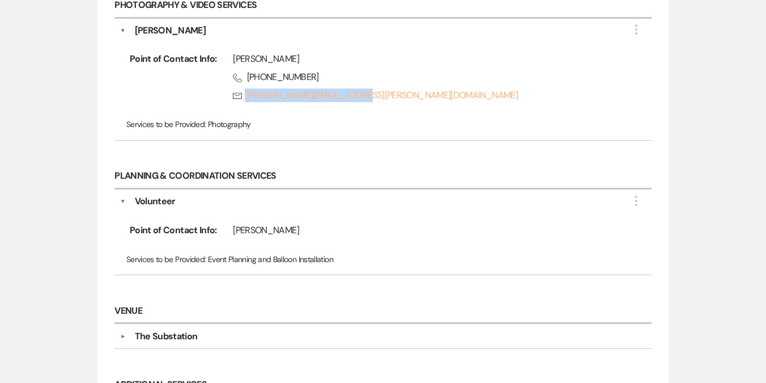
scroll to position [413, 0]
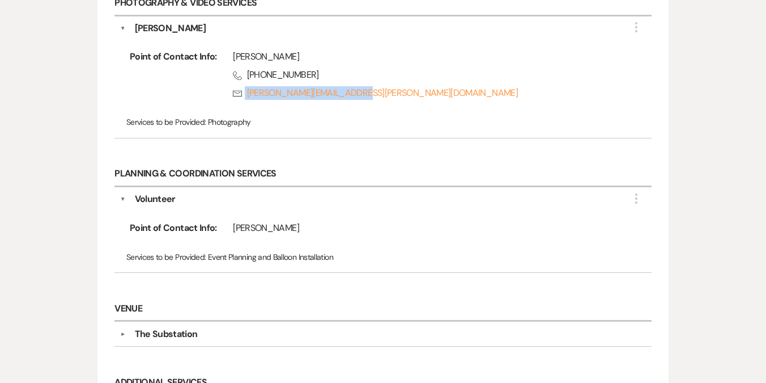
drag, startPoint x: 235, startPoint y: 197, endPoint x: 307, endPoint y: 198, distance: 71.4
click at [307, 221] on div "[PERSON_NAME]" at bounding box center [426, 228] width 387 height 14
copy div "[PERSON_NAME]"
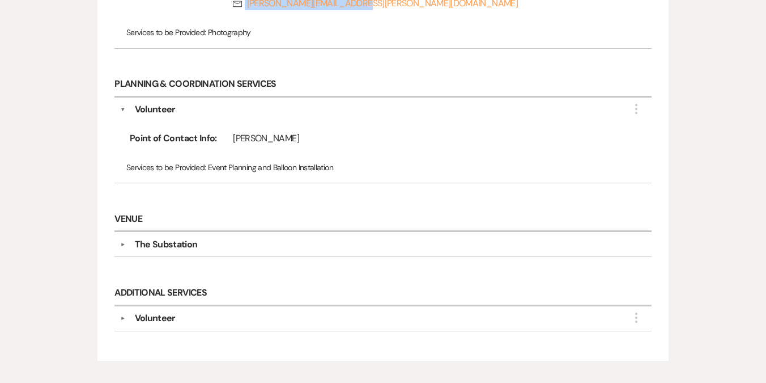
scroll to position [548, 0]
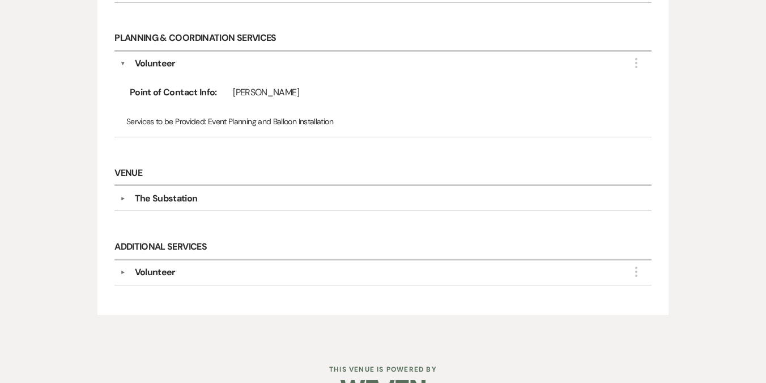
click at [159, 265] on div "Volunteer" at bounding box center [155, 272] width 41 height 14
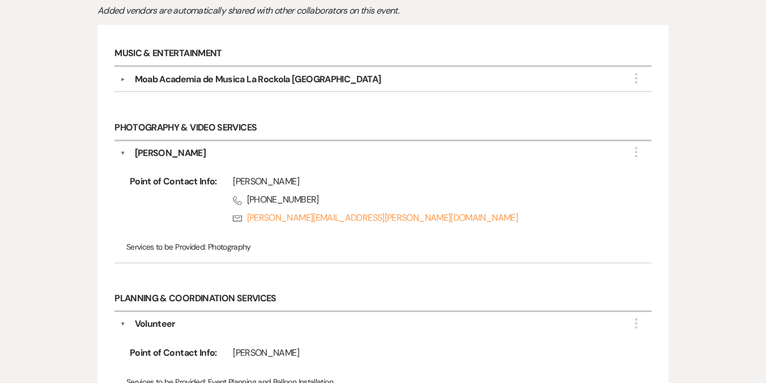
scroll to position [287, 0]
click at [253, 74] on div "Moab Academia de Musica La Rockola [GEOGRAPHIC_DATA]" at bounding box center [258, 81] width 247 height 14
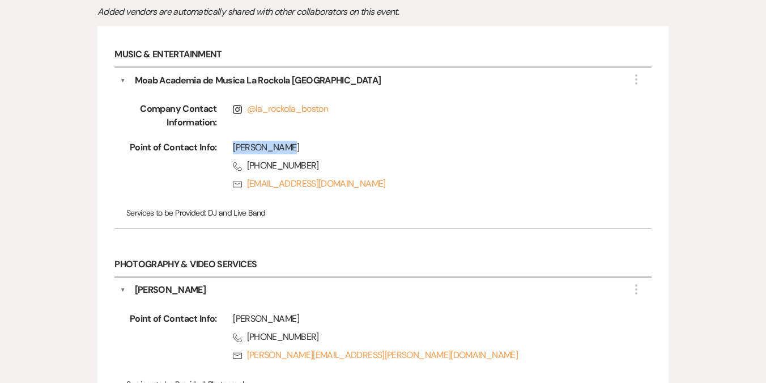
drag, startPoint x: 232, startPoint y: 120, endPoint x: 287, endPoint y: 121, distance: 54.4
click at [287, 141] on div "[PERSON_NAME] Phone [PHONE_NUMBER] Rsvp [EMAIL_ADDRESS][DOMAIN_NAME]" at bounding box center [418, 168] width 402 height 54
copy div "[PERSON_NAME]"
drag, startPoint x: 317, startPoint y: 135, endPoint x: 247, endPoint y: 139, distance: 70.4
click at [247, 159] on span "Phone [PHONE_NUMBER]" at bounding box center [426, 166] width 387 height 14
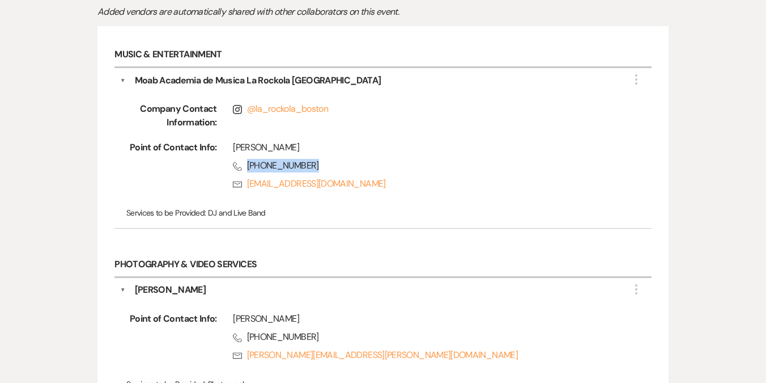
copy span "[PHONE_NUMBER]"
click at [379, 177] on link "Rsvp [EMAIL_ADDRESS][DOMAIN_NAME]" at bounding box center [426, 184] width 387 height 14
